Goal: Task Accomplishment & Management: Use online tool/utility

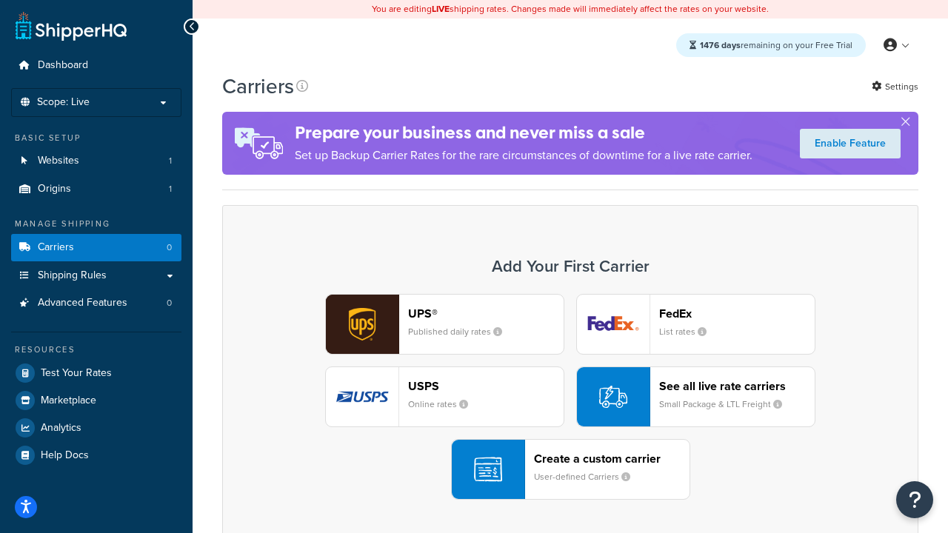
click at [570, 397] on div "UPS® Published daily rates FedEx List rates USPS Online rates See all live rate…" at bounding box center [570, 397] width 665 height 206
click at [737, 313] on header "FedEx" at bounding box center [737, 314] width 156 height 14
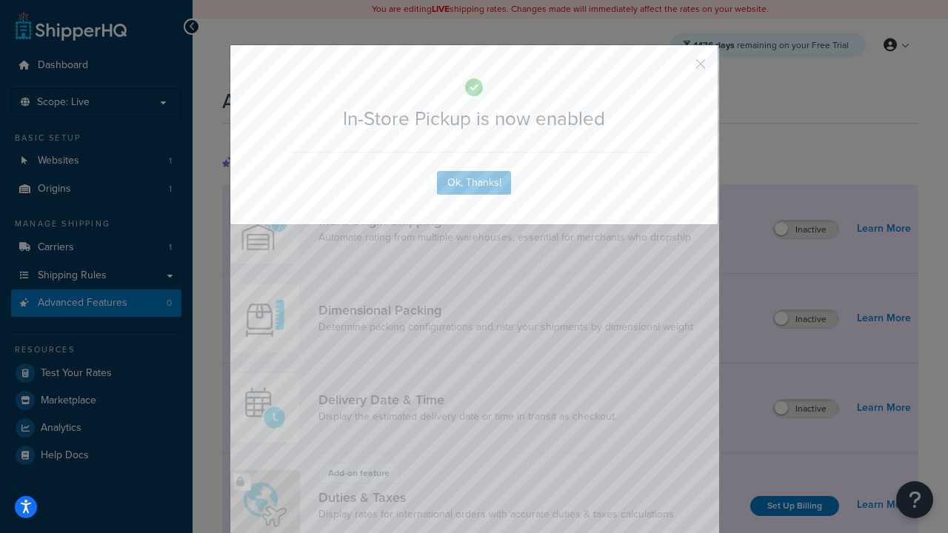
scroll to position [481, 0]
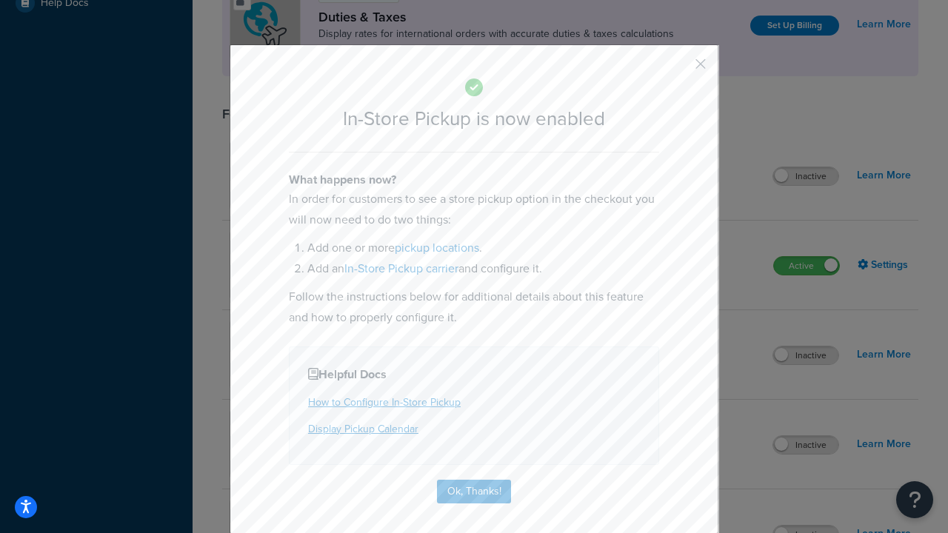
click at [679, 69] on button "button" at bounding box center [679, 69] width 4 height 4
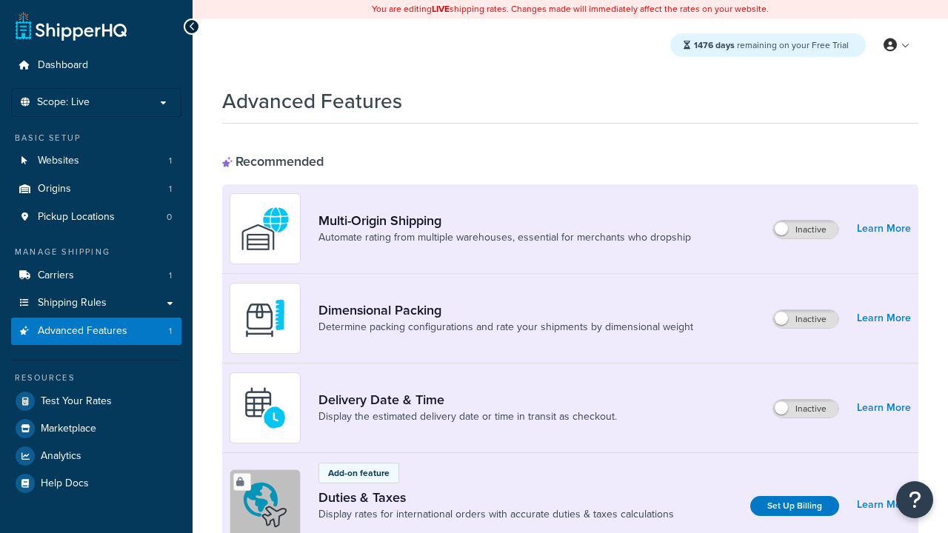
scroll to position [481, 0]
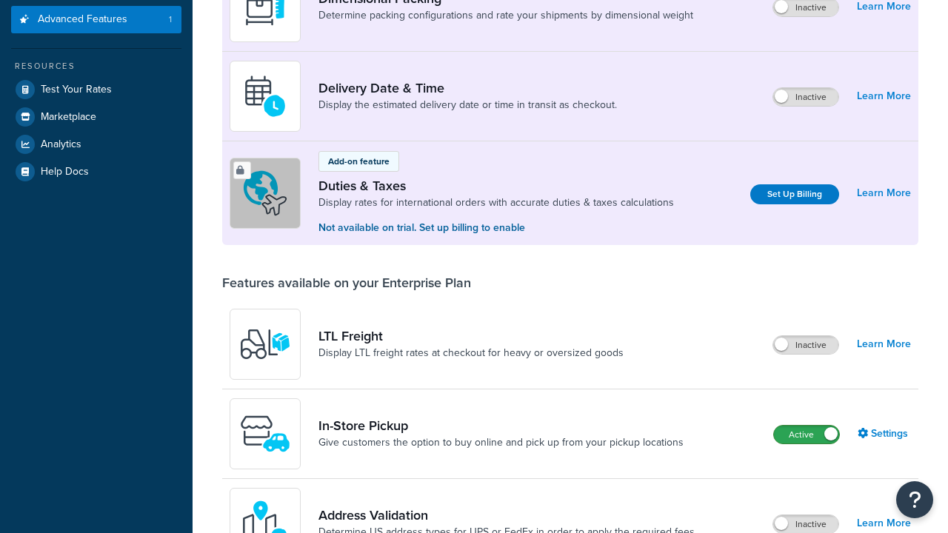
click at [807, 426] on label "Active" at bounding box center [806, 435] width 65 height 18
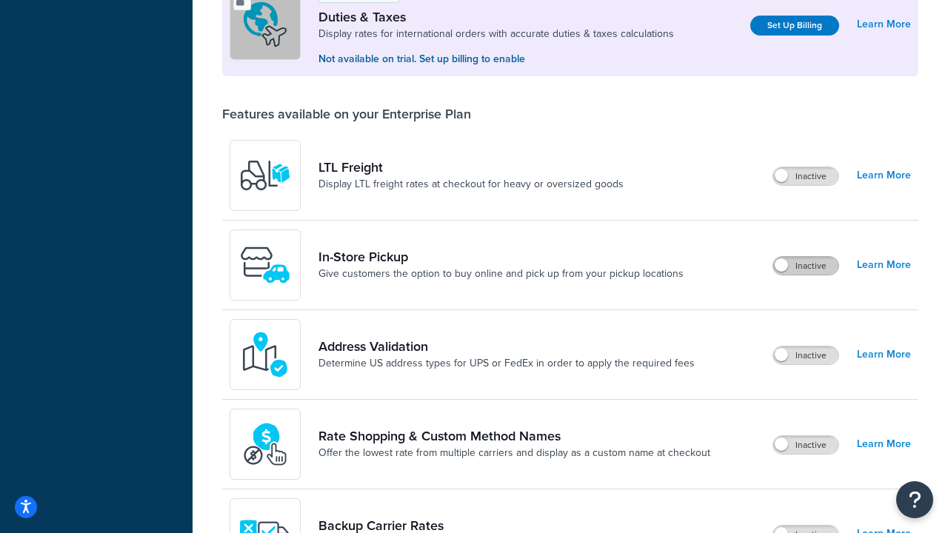
scroll to position [453, 0]
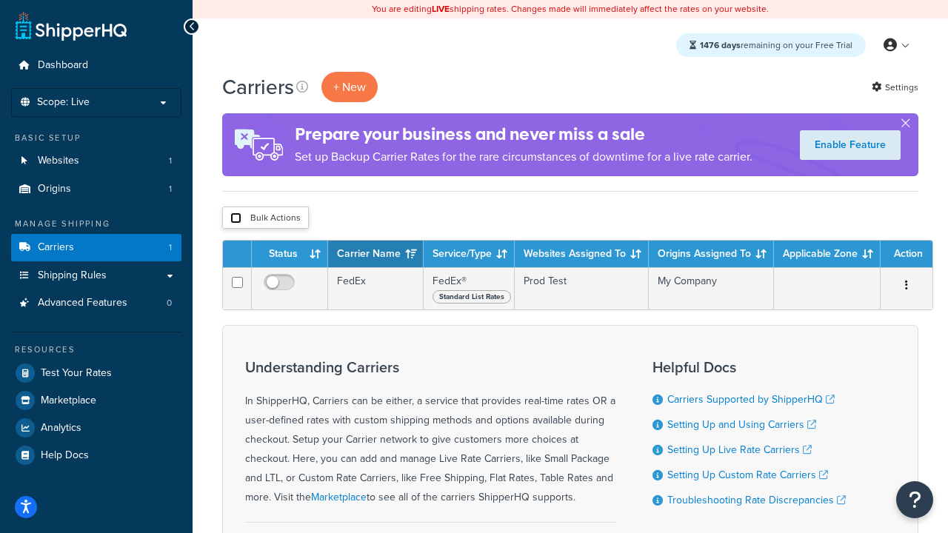
click at [236, 218] on input "checkbox" at bounding box center [235, 218] width 11 height 11
checkbox input "true"
click at [0, 0] on button "Delete" at bounding box center [0, 0] width 0 height 0
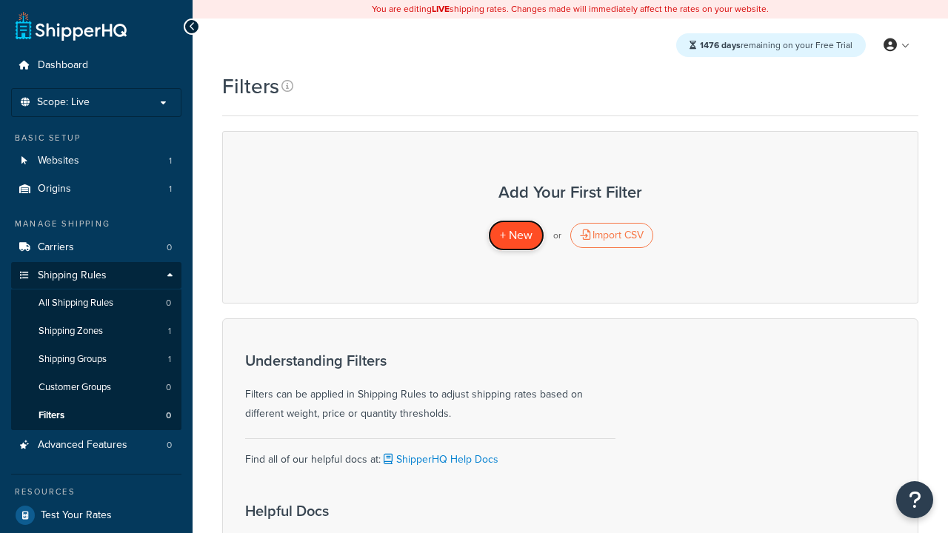
click at [516, 236] on span "+ New" at bounding box center [516, 235] width 33 height 17
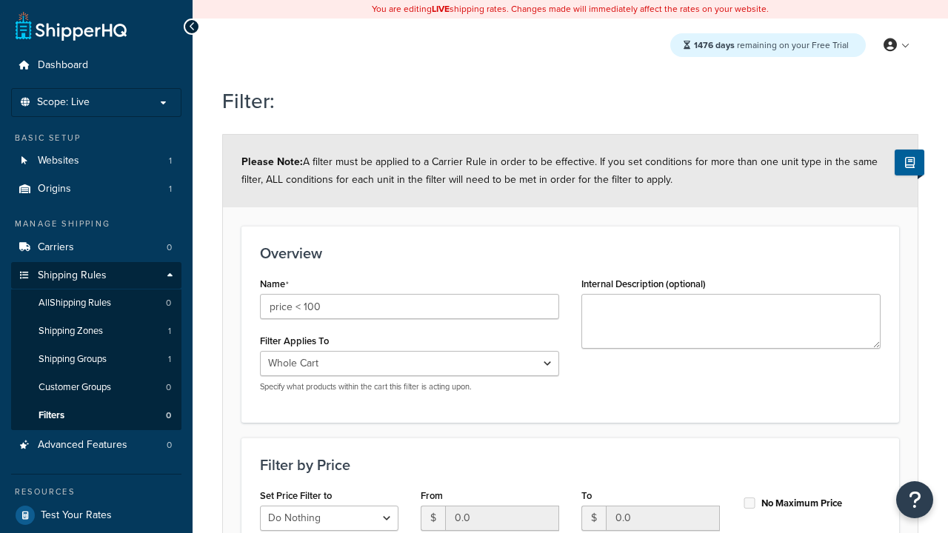
select select "range"
type input "price < 100"
type input "100"
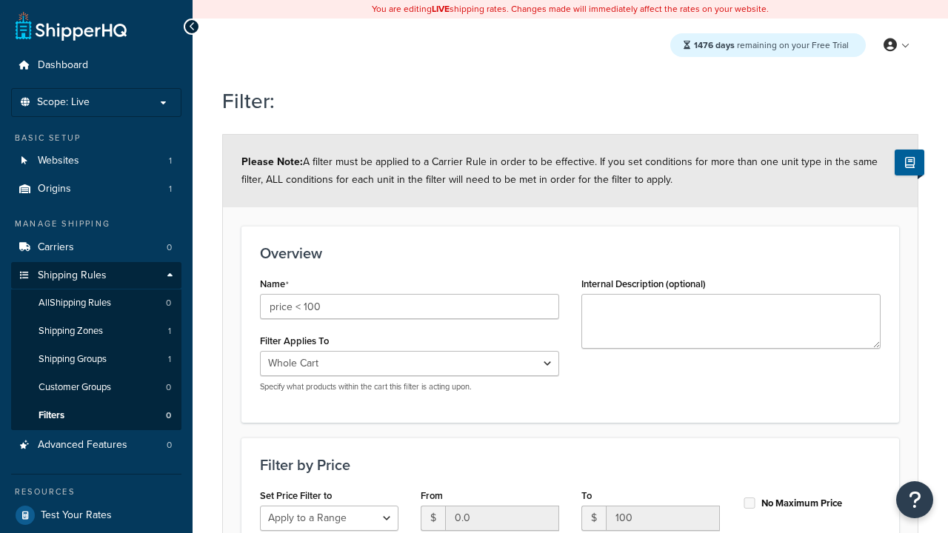
type input "100"
checkbox input "true"
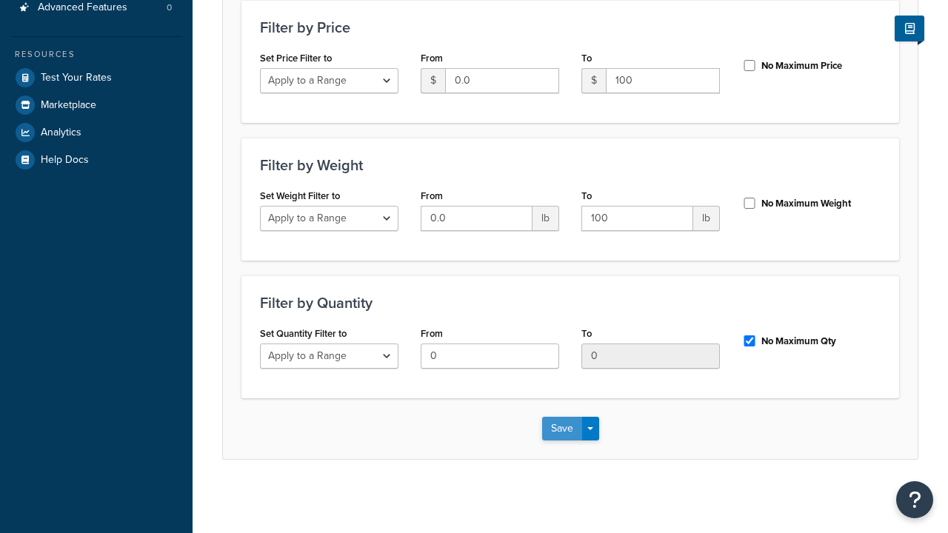
click at [561, 428] on button "Save" at bounding box center [562, 429] width 40 height 24
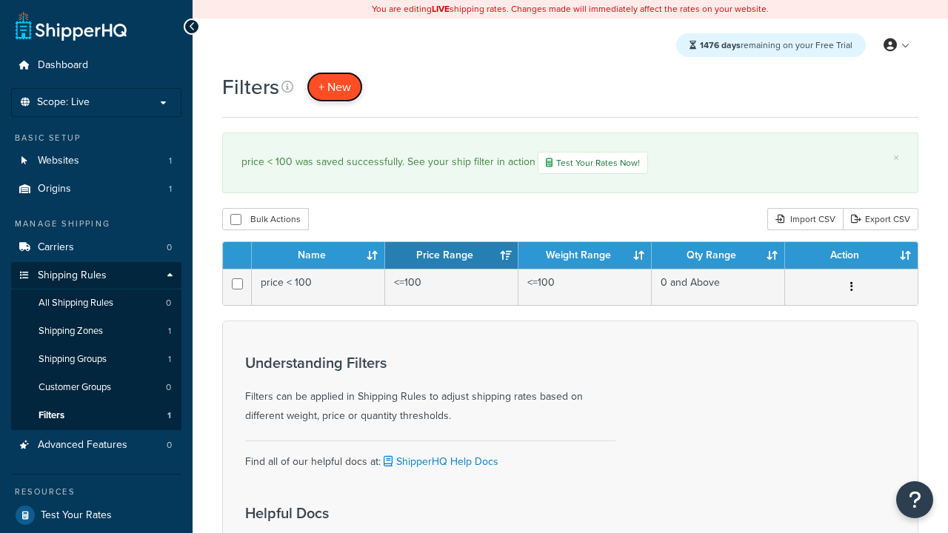
click at [333, 87] on span "+ New" at bounding box center [335, 87] width 33 height 17
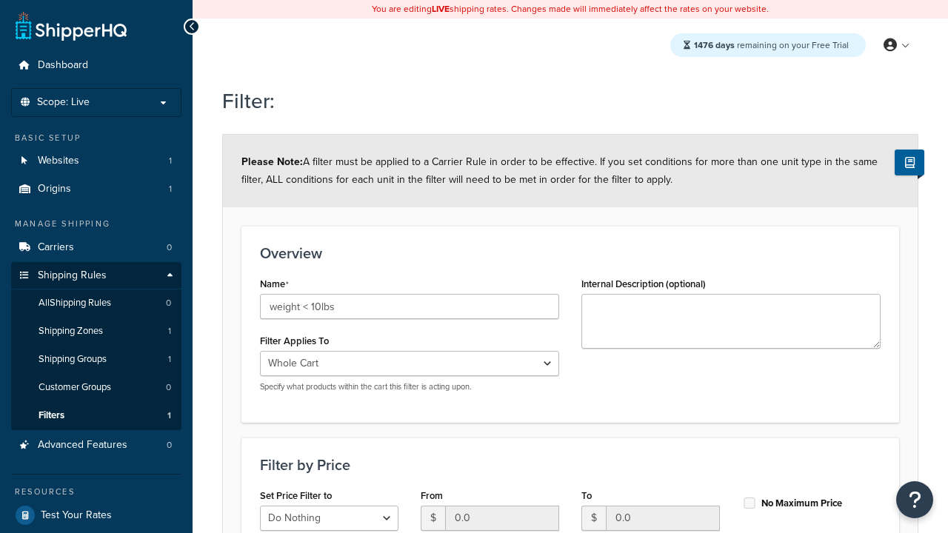
select select "range"
type input "weight < 10lbs"
type input "10"
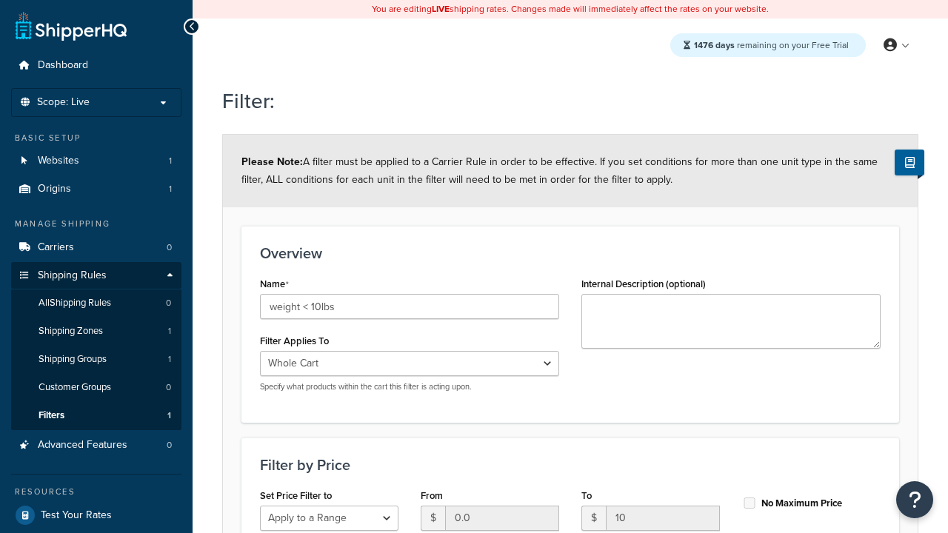
type input "10"
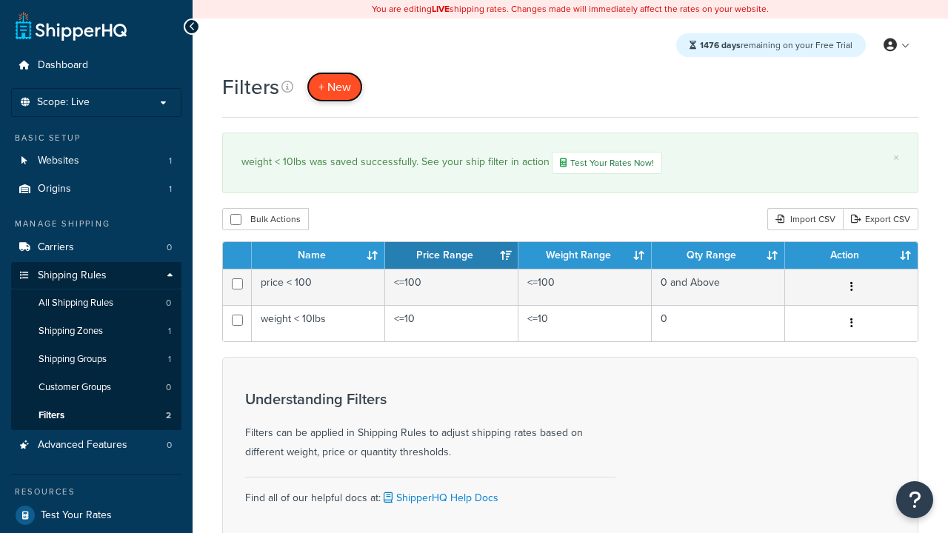
click at [333, 87] on span "+ New" at bounding box center [335, 87] width 33 height 17
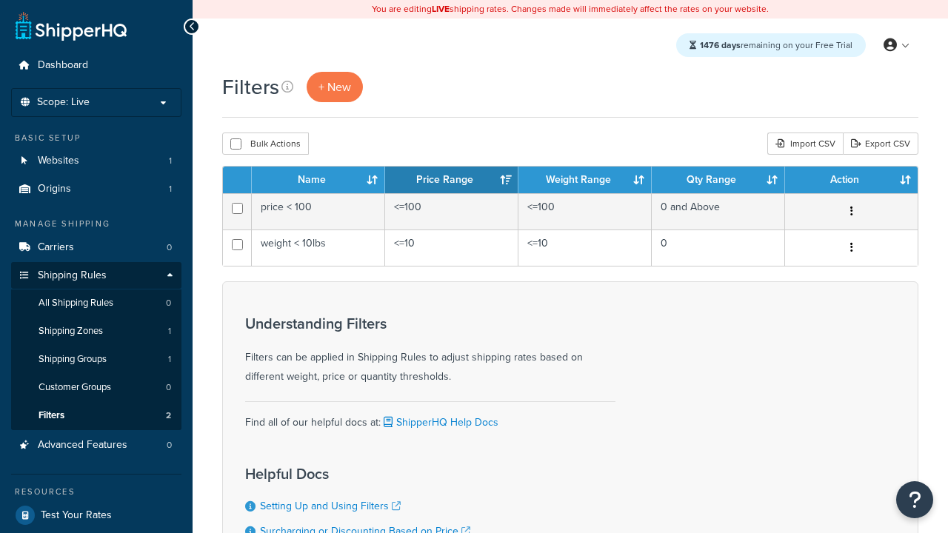
click at [319, 180] on th "Name" at bounding box center [318, 180] width 133 height 27
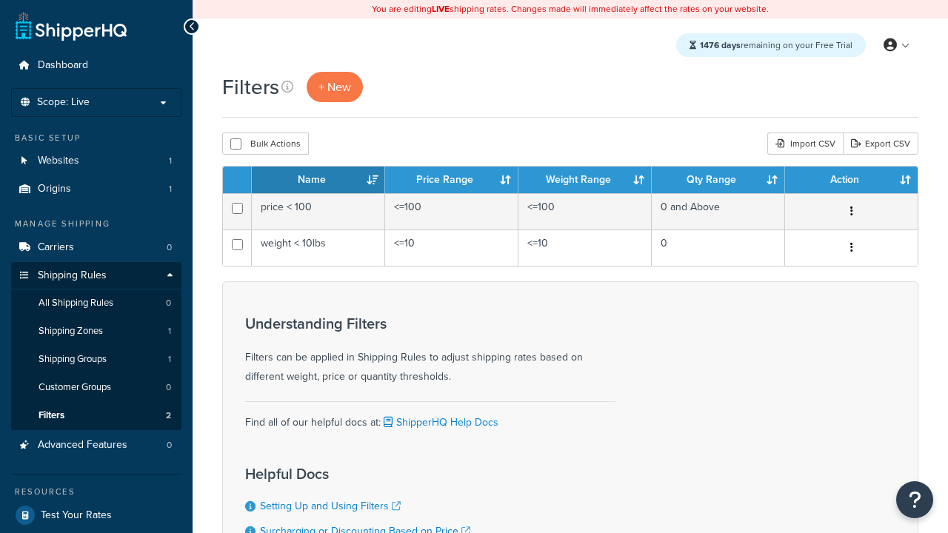
click at [319, 180] on th "Name" at bounding box center [318, 180] width 133 height 27
click at [452, 180] on th "Price Range" at bounding box center [451, 180] width 133 height 27
click at [585, 180] on th "Weight Range" at bounding box center [585, 180] width 133 height 27
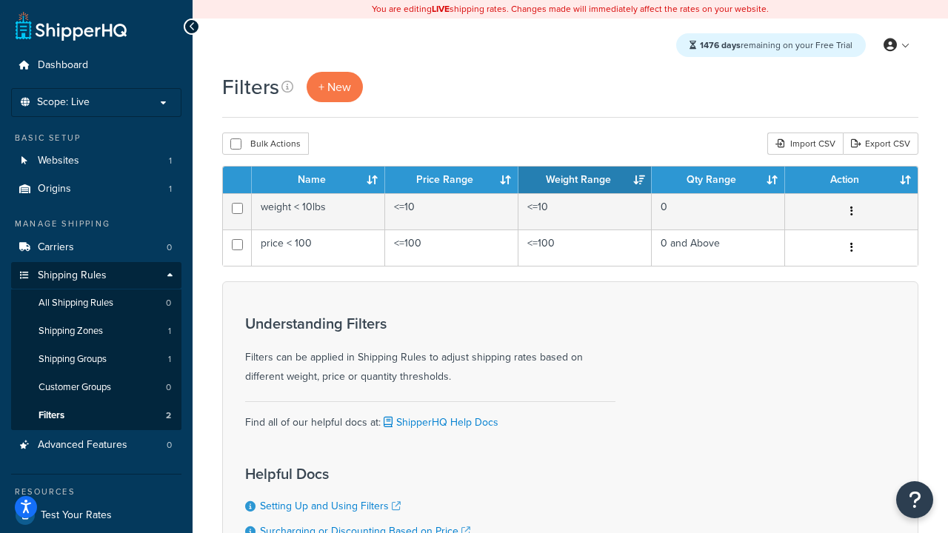
click at [585, 180] on th "Weight Range" at bounding box center [585, 180] width 133 height 27
click at [719, 180] on th "Qty Range" at bounding box center [718, 180] width 133 height 27
click at [851, 180] on th "Action" at bounding box center [851, 180] width 133 height 27
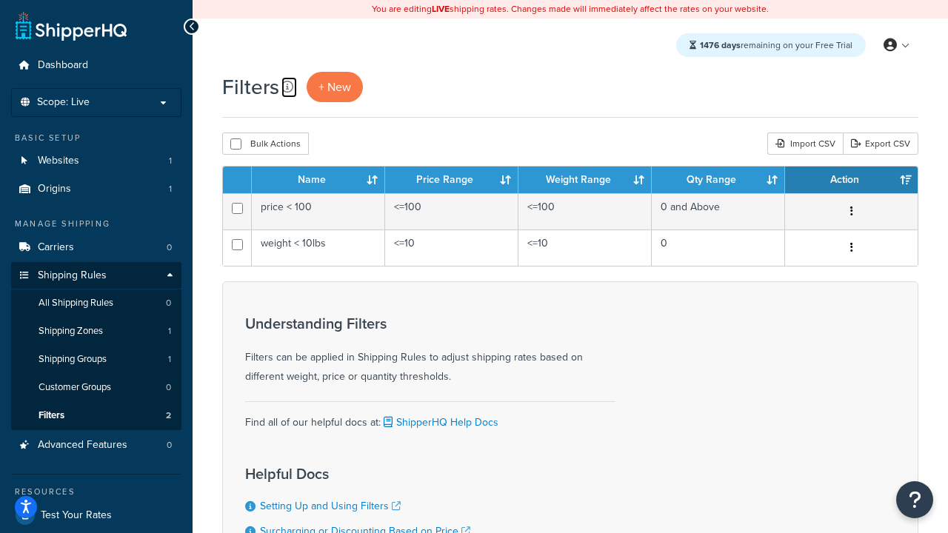
click at [286, 87] on icon at bounding box center [287, 87] width 12 height 12
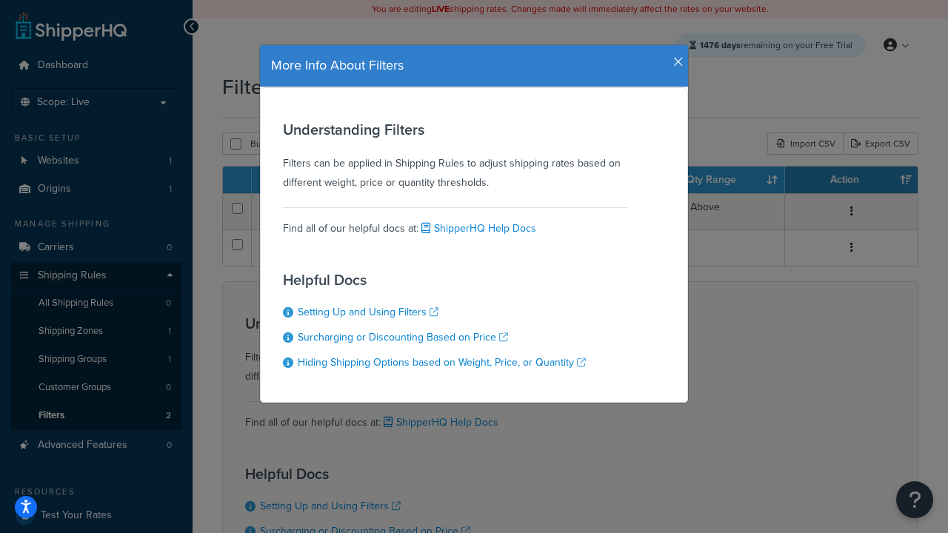
click at [675, 56] on icon "button" at bounding box center [678, 62] width 10 height 13
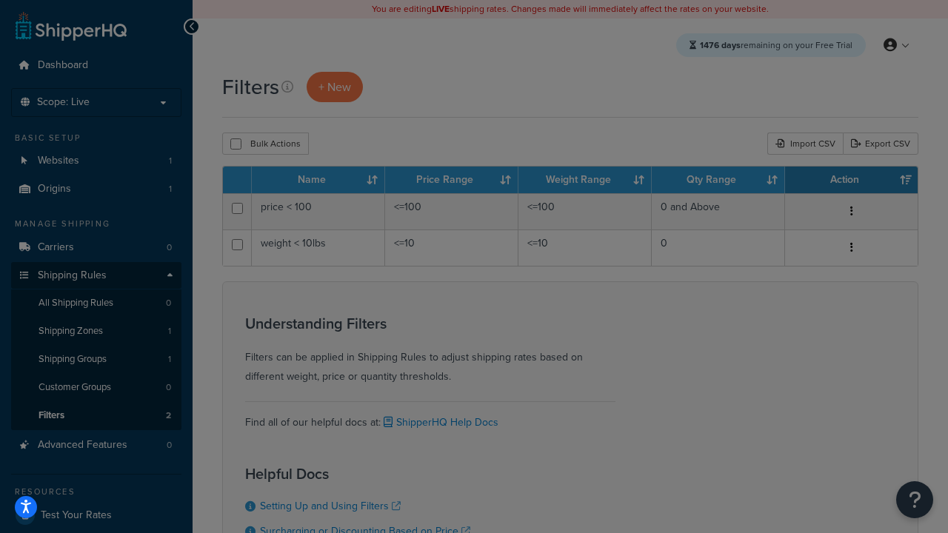
scroll to position [133, 0]
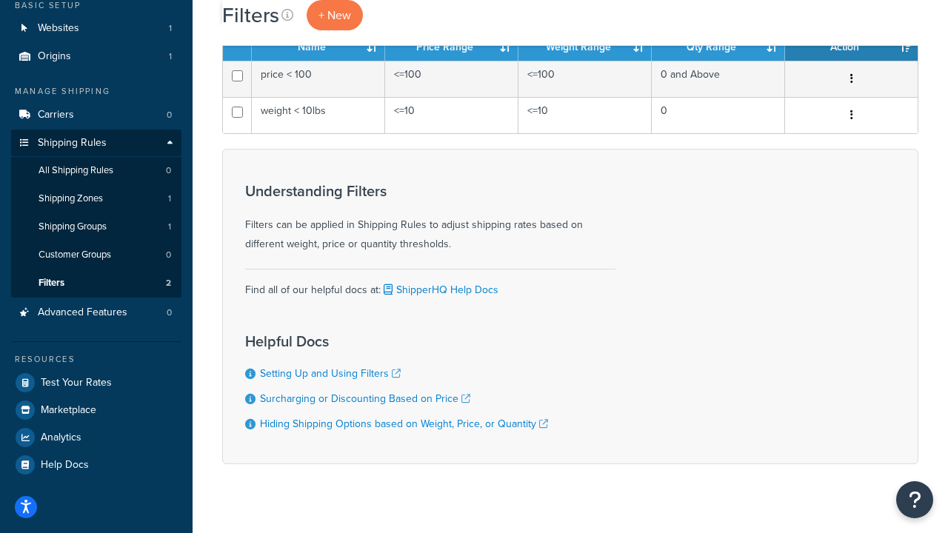
click at [264, 22] on button "Bulk Actions" at bounding box center [265, 11] width 87 height 22
checkbox input "true"
click at [0, 0] on button "Delete" at bounding box center [0, 0] width 0 height 0
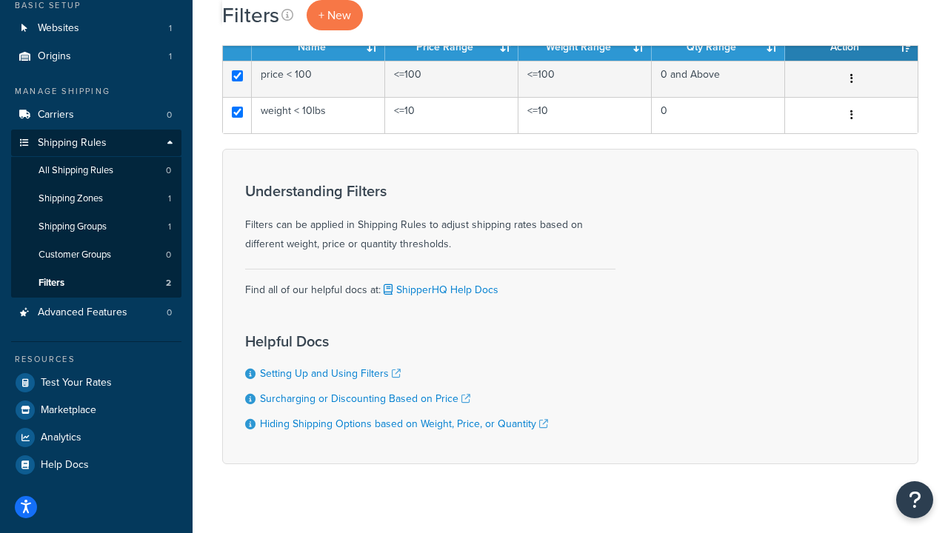
scroll to position [0, 0]
